Goal: Use online tool/utility: Utilize a website feature to perform a specific function

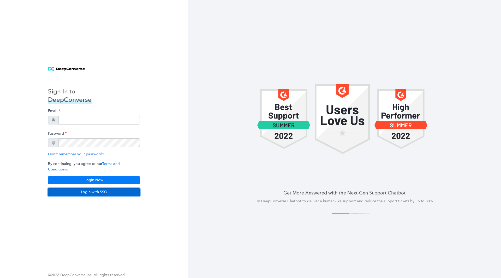
click at [93, 189] on button "Login with SSO" at bounding box center [94, 192] width 92 height 8
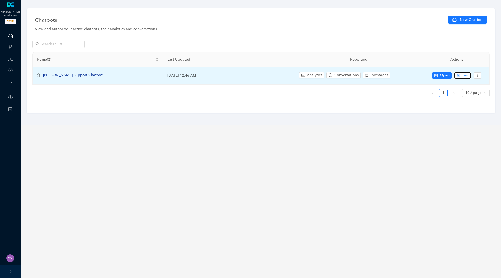
click at [462, 75] on span "Test" at bounding box center [465, 76] width 7 height 6
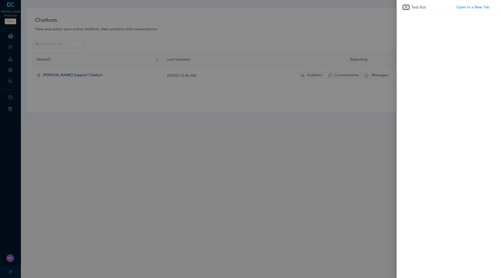
click at [403, 5] on button "Close" at bounding box center [406, 7] width 6 height 5
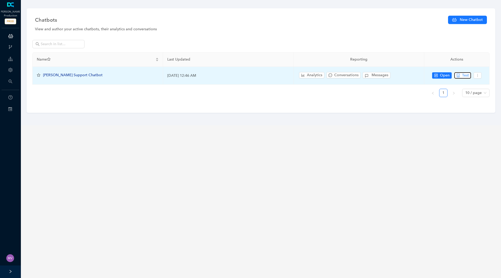
click at [464, 77] on span "Test" at bounding box center [465, 76] width 7 height 6
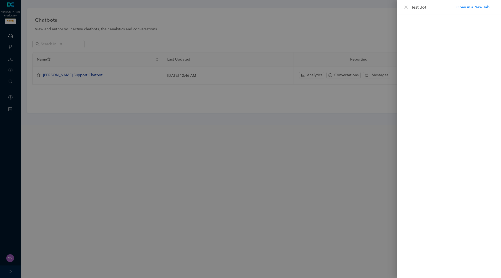
click at [291, 203] on div at bounding box center [250, 139] width 501 height 278
